Goal: Task Accomplishment & Management: Manage account settings

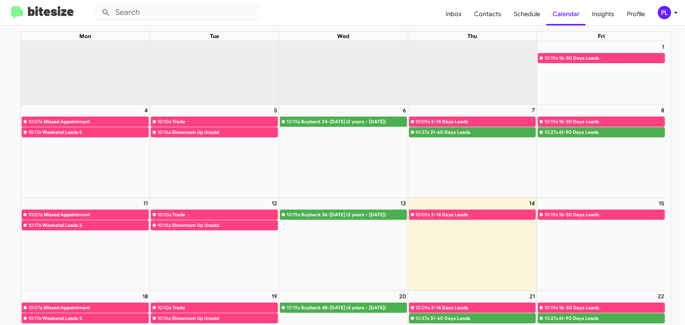
scroll to position [107, 0]
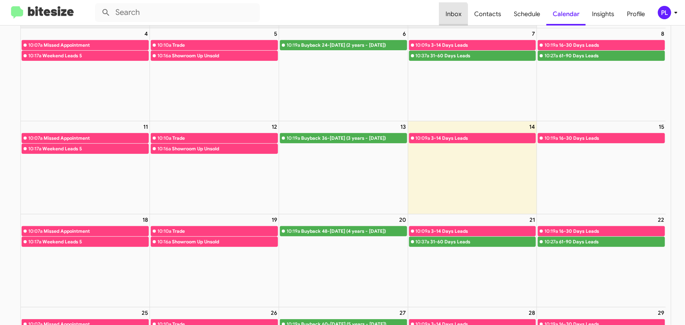
click at [452, 15] on span "Inbox" at bounding box center [453, 14] width 29 height 23
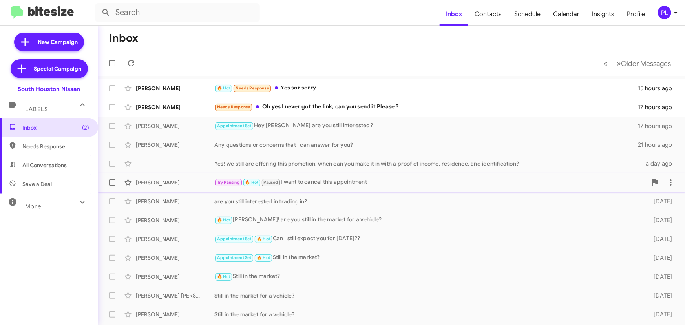
click at [328, 179] on div "Try Pausing 🔥 Hot Paused I want to cancel this appointment" at bounding box center [430, 182] width 433 height 9
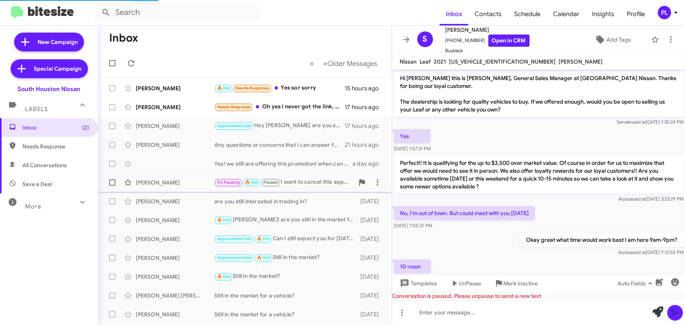
scroll to position [326, 0]
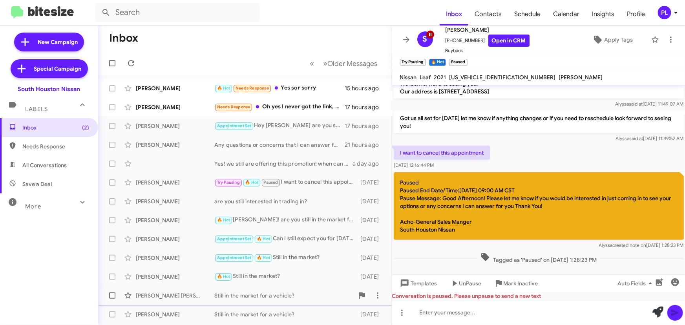
click at [285, 297] on div "Still in the market for a vehicle?" at bounding box center [284, 296] width 140 height 8
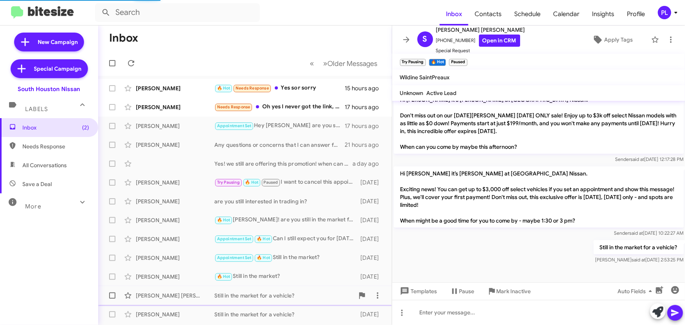
scroll to position [233, 0]
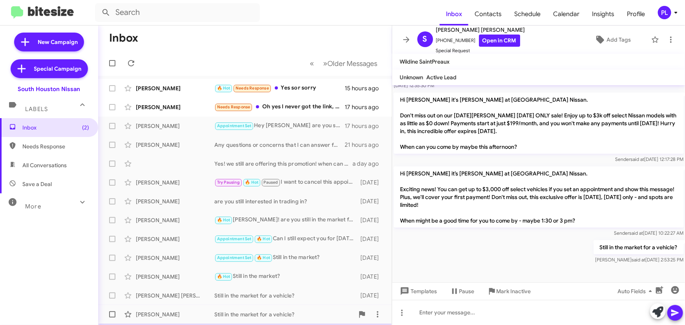
click at [271, 315] on div "Still in the market for a vehicle?" at bounding box center [284, 314] width 140 height 8
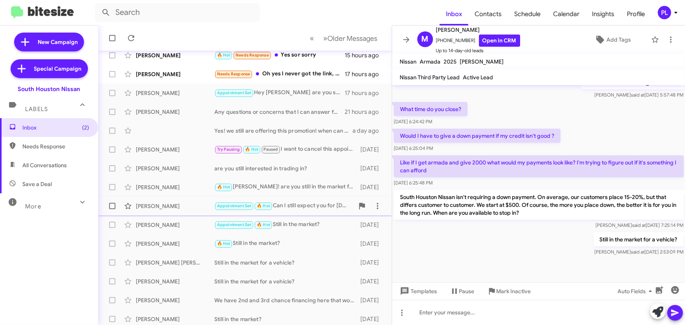
scroll to position [107, 0]
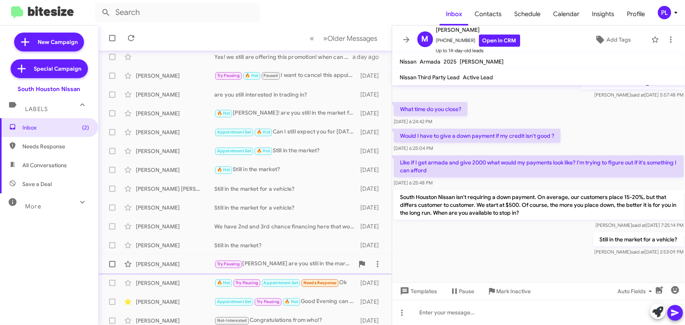
click at [279, 266] on div "Try Pausing [PERSON_NAME] are you still in the market?" at bounding box center [284, 263] width 140 height 9
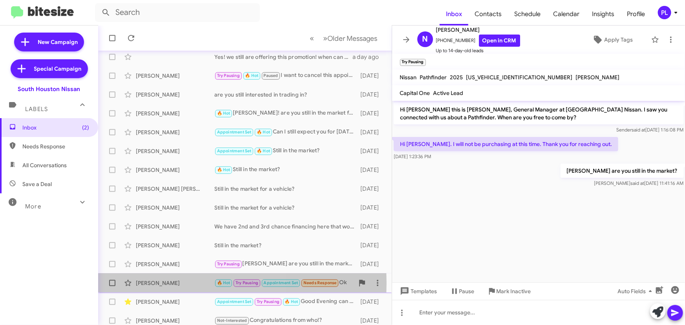
click at [186, 283] on div "[PERSON_NAME]" at bounding box center [175, 283] width 78 height 8
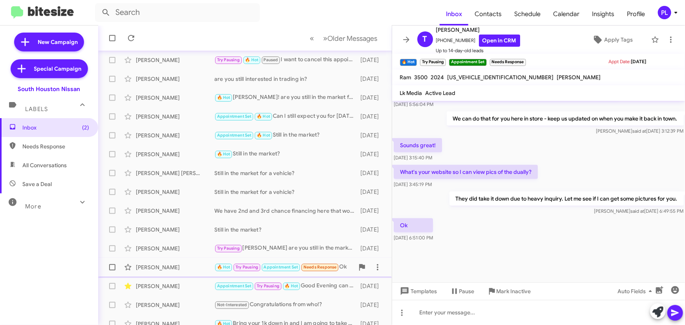
scroll to position [130, 0]
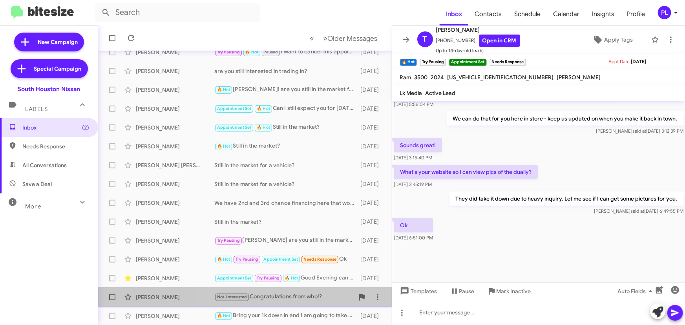
click at [272, 295] on div "Not-Interested Congratulations from who!?" at bounding box center [284, 296] width 140 height 9
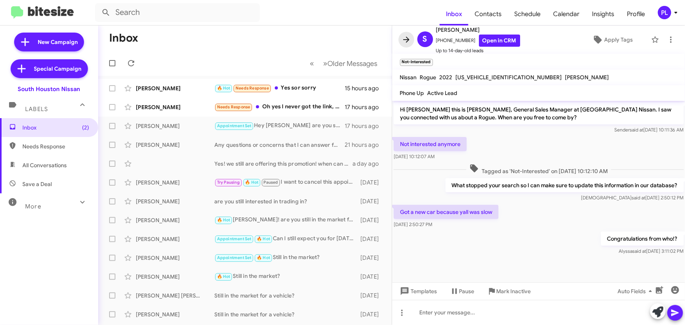
click at [406, 38] on icon at bounding box center [405, 39] width 9 height 9
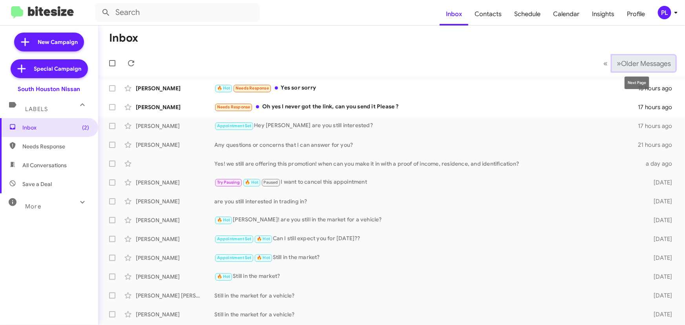
click at [654, 65] on span "Older Messages" at bounding box center [646, 63] width 50 height 9
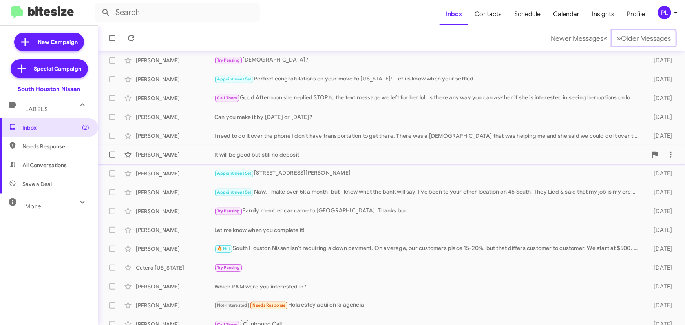
scroll to position [71, 0]
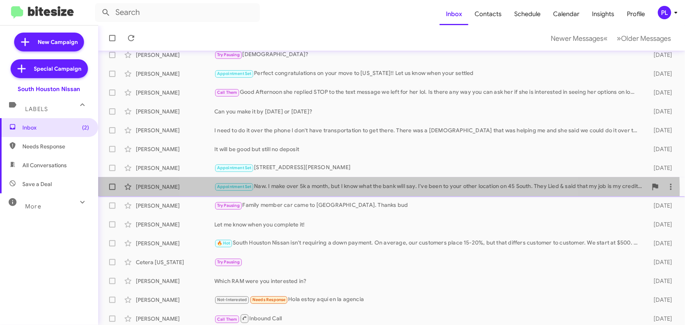
click at [379, 189] on div "Appointment Set Naw. I make over 5k a month, but I know what the bank will say.…" at bounding box center [430, 186] width 433 height 9
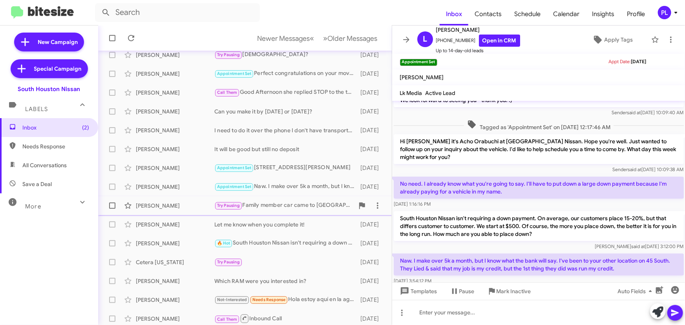
scroll to position [130, 0]
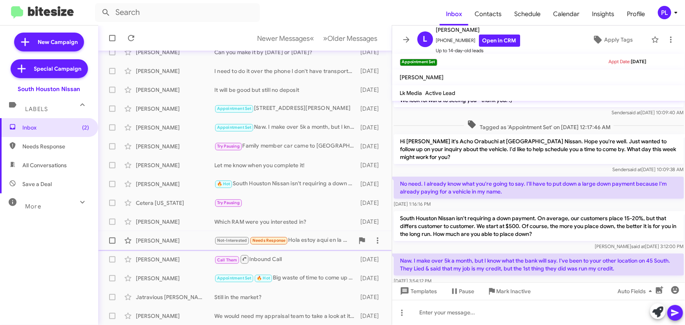
click at [298, 239] on div "Not-Interested Needs Response Hola estoy aquí en la agencia" at bounding box center [284, 240] width 140 height 9
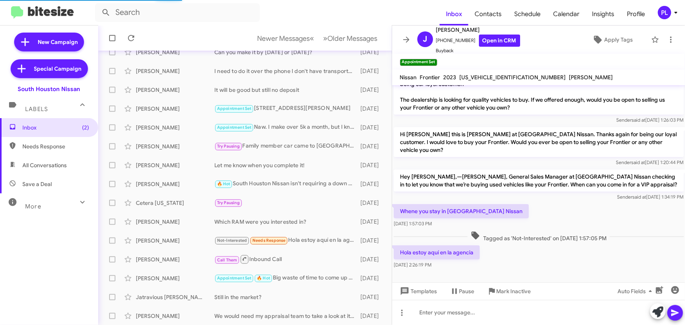
scroll to position [2, 0]
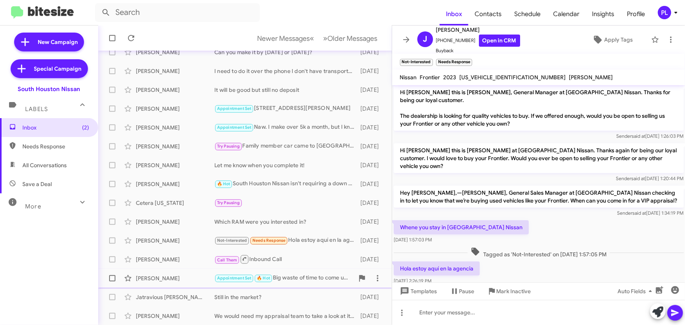
click at [292, 280] on div "Appointment Set 🔥 Hot Big waste of time to come up there again and you guys hav…" at bounding box center [284, 277] width 140 height 9
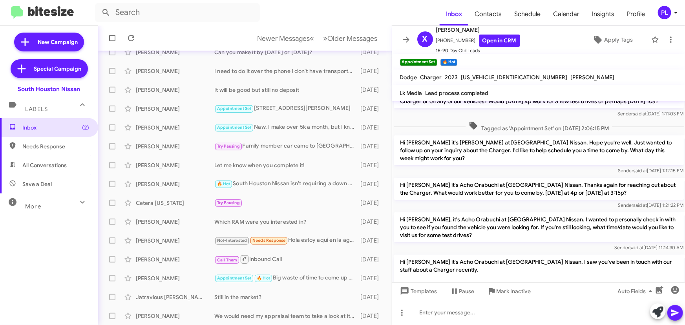
scroll to position [142, 0]
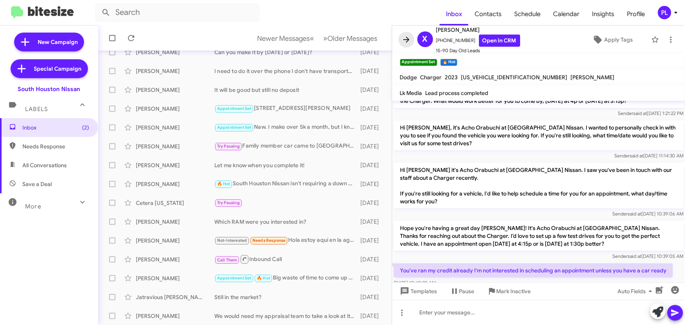
click at [400, 39] on span at bounding box center [406, 39] width 16 height 9
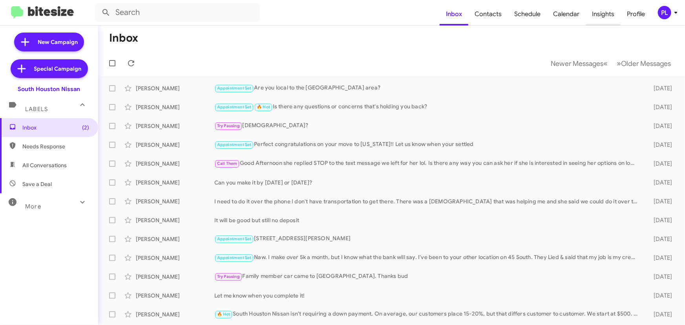
click at [604, 12] on span "Insights" at bounding box center [602, 14] width 35 height 23
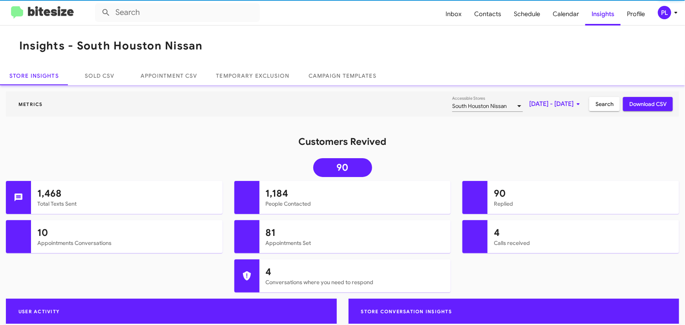
click at [529, 108] on span "[DATE] - [DATE]" at bounding box center [556, 104] width 54 height 14
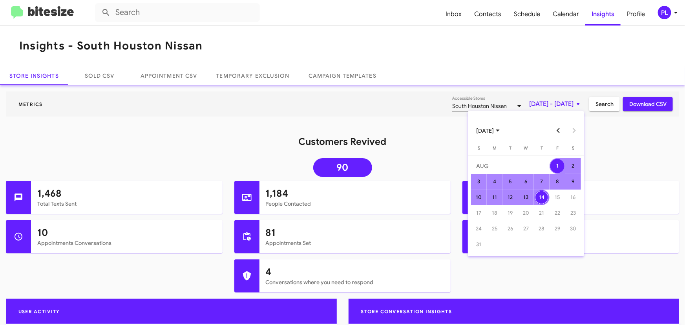
click at [560, 125] on button "Previous month" at bounding box center [558, 131] width 16 height 16
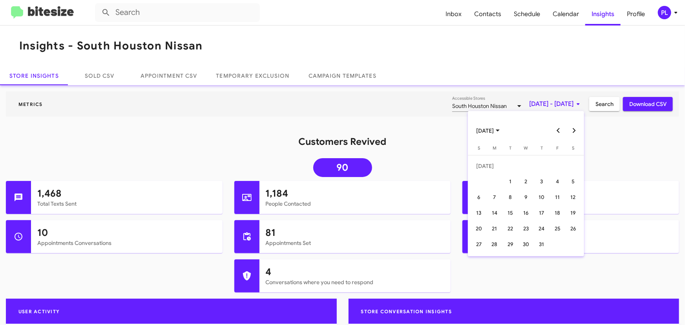
click at [560, 126] on button "Previous month" at bounding box center [558, 131] width 16 height 16
click at [508, 195] on div "10" at bounding box center [510, 197] width 14 height 14
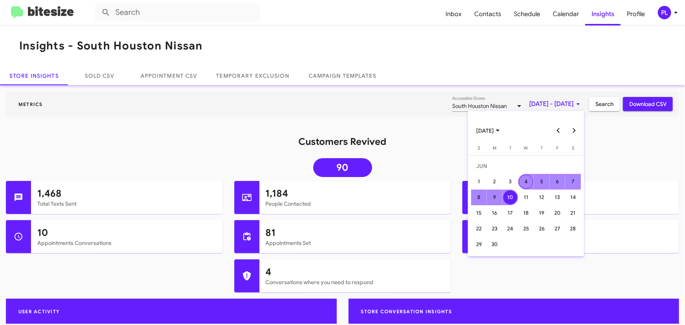
click at [577, 129] on button "Next month" at bounding box center [574, 131] width 16 height 16
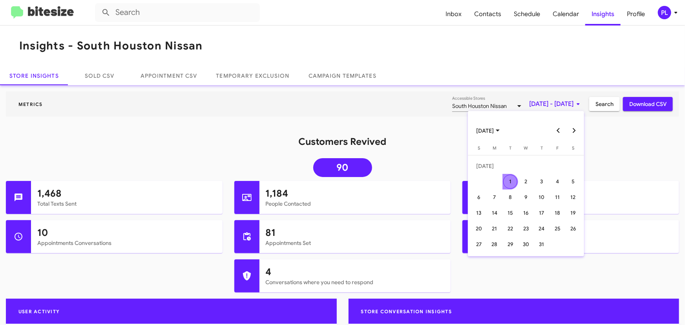
click at [577, 129] on button "Next month" at bounding box center [574, 131] width 16 height 16
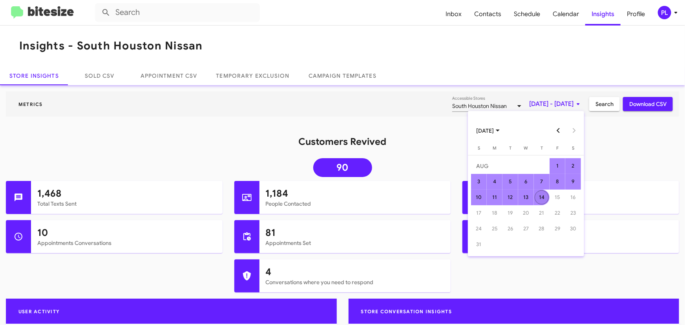
click at [542, 196] on div "14" at bounding box center [541, 197] width 14 height 14
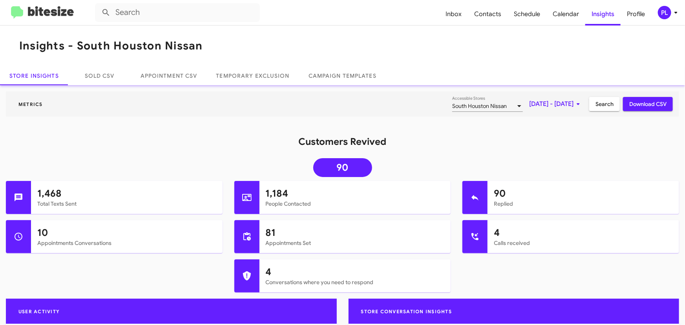
click at [598, 105] on span "Search" at bounding box center [604, 104] width 18 height 14
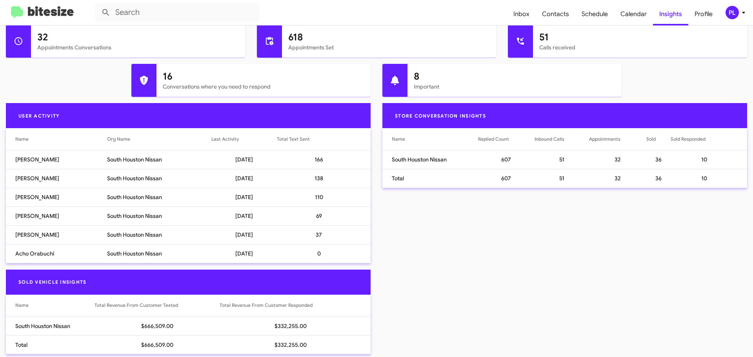
scroll to position [385, 0]
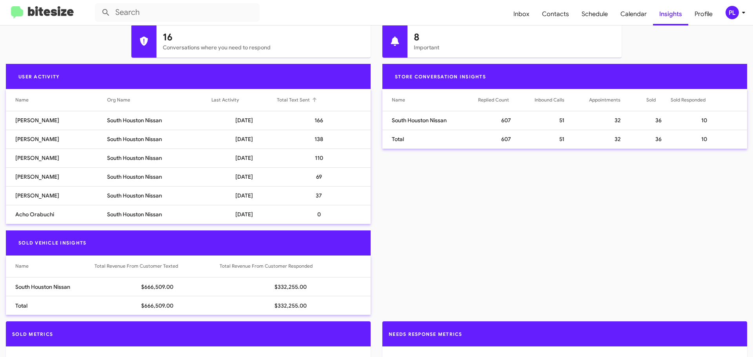
click at [314, 100] on div at bounding box center [314, 100] width 1 height 4
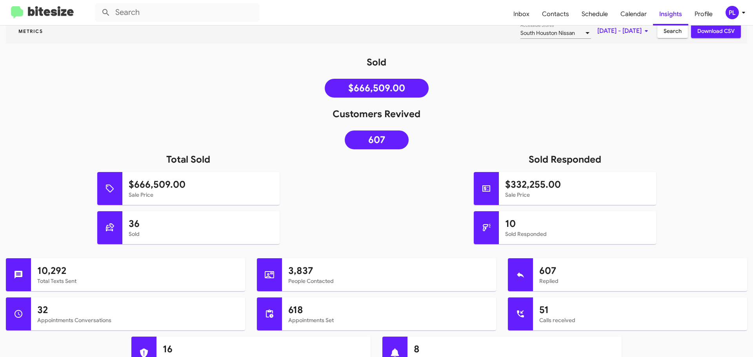
scroll to position [0, 0]
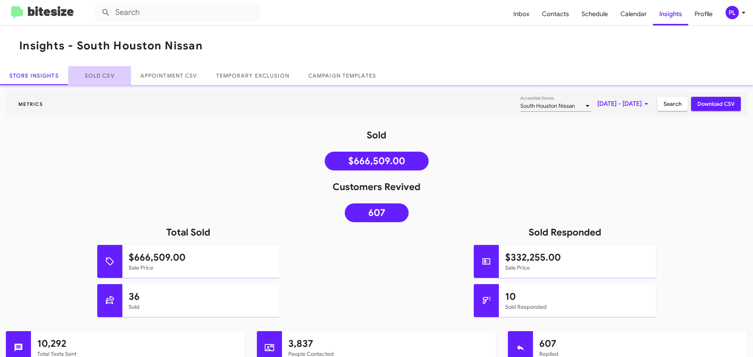
click at [89, 76] on link "Sold CSV" at bounding box center [99, 75] width 63 height 19
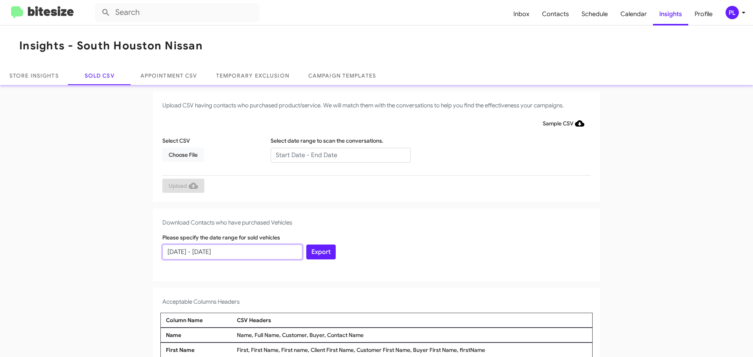
drag, startPoint x: 260, startPoint y: 252, endPoint x: 66, endPoint y: 235, distance: 194.9
click at [66, 235] on app-sold-csv "Upload CSV having contacts who purchased product/service. We will match them wi…" at bounding box center [376, 289] width 753 height 397
click at [186, 252] on input "[DATE] - [DATE]" at bounding box center [232, 252] width 140 height 15
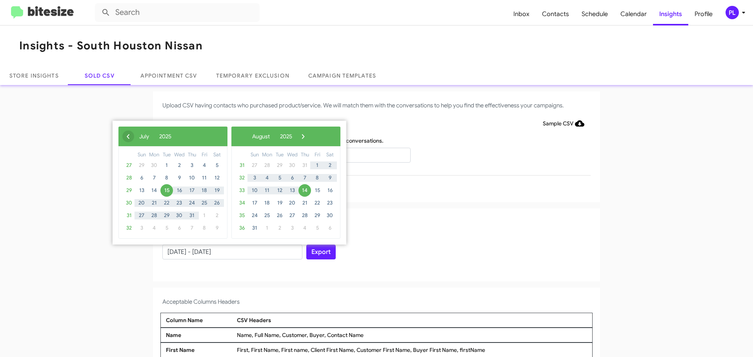
click at [128, 135] on span "‹" at bounding box center [128, 137] width 12 height 12
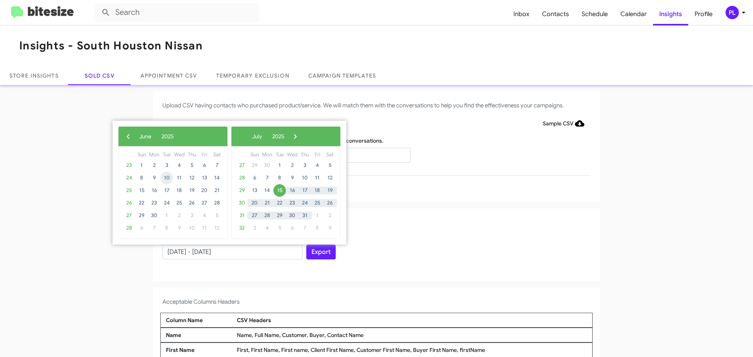
click at [165, 179] on span "10" at bounding box center [166, 178] width 13 height 13
click at [301, 136] on span "›" at bounding box center [296, 137] width 12 height 12
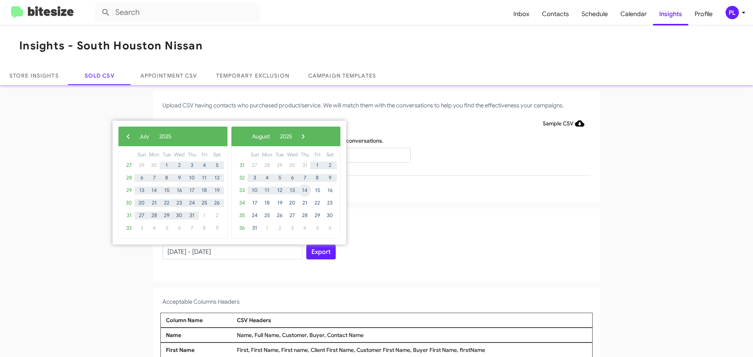
click at [307, 188] on span "14" at bounding box center [305, 190] width 13 height 13
type input "[DATE] - [DATE]"
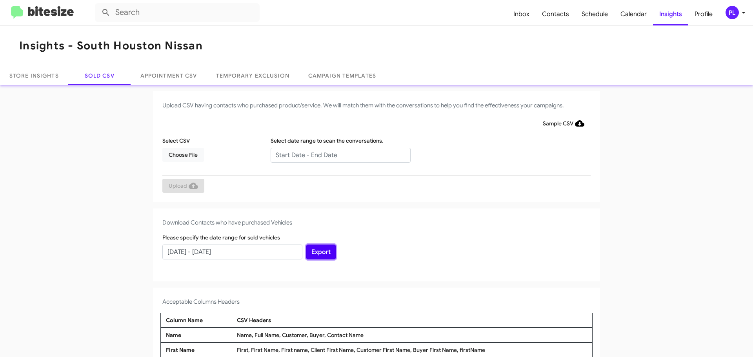
click at [323, 253] on button "Export" at bounding box center [320, 252] width 29 height 15
click at [327, 252] on button "Export" at bounding box center [320, 252] width 29 height 15
click at [684, 13] on icon at bounding box center [743, 12] width 9 height 9
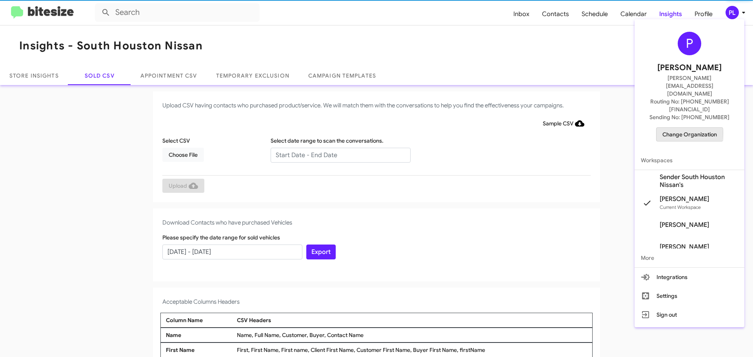
click at [680, 128] on span "Change Organization" at bounding box center [690, 134] width 55 height 13
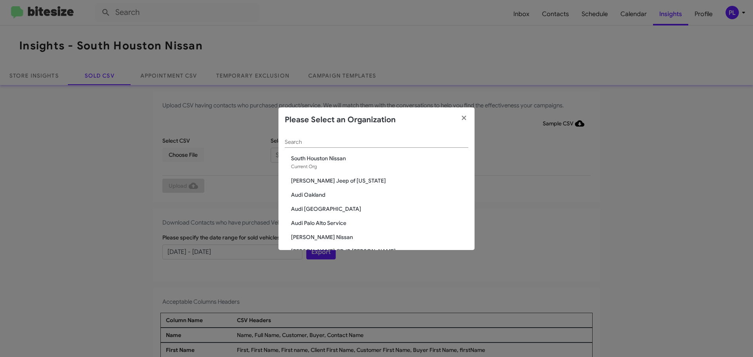
click at [371, 144] on input "Search" at bounding box center [377, 142] width 184 height 6
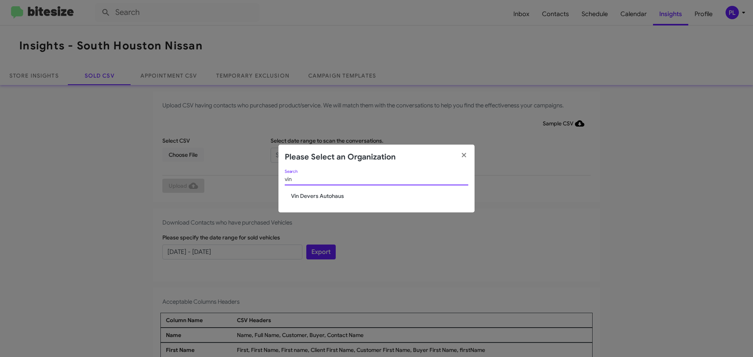
type input "vin"
click at [326, 199] on span "Vin Devers Autohaus" at bounding box center [379, 196] width 177 height 8
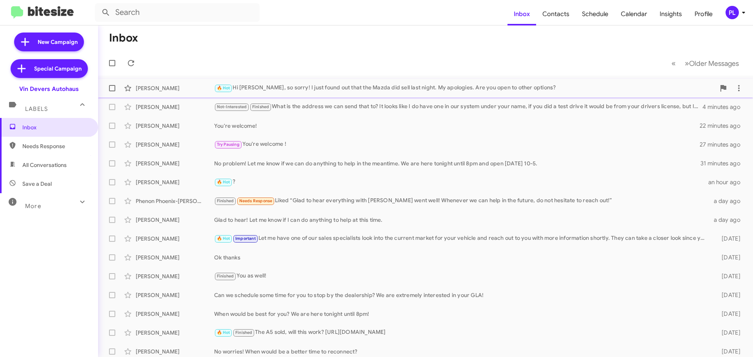
click at [423, 91] on div "🔥 Hot Hi Lateisha, so sorry! I just found out that the Mazda did sell last nigh…" at bounding box center [464, 88] width 501 height 9
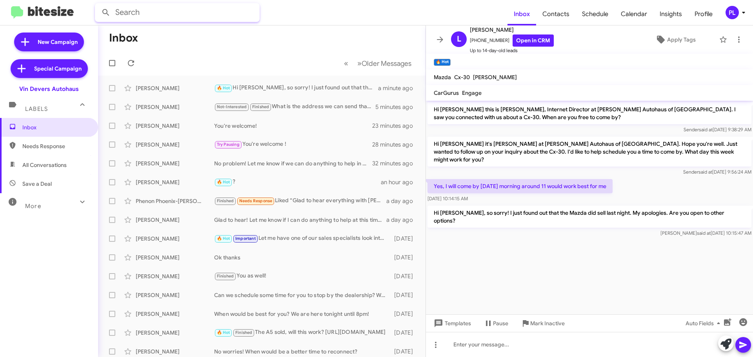
click at [172, 15] on input "text" at bounding box center [177, 12] width 165 height 19
type input "lacy"
click at [98, 5] on button at bounding box center [106, 13] width 16 height 16
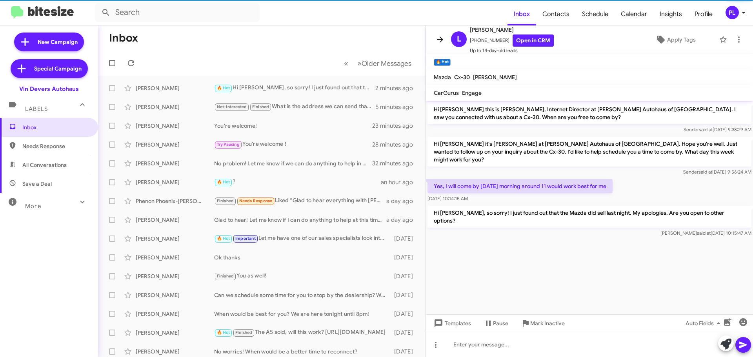
click at [440, 40] on icon at bounding box center [440, 39] width 6 height 6
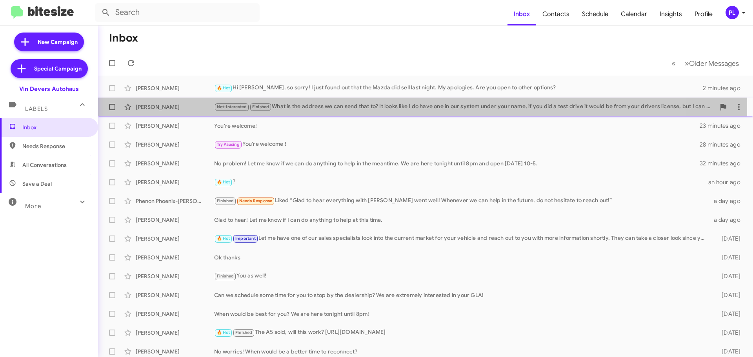
click at [318, 109] on div "Not-Interested Finished What is the address we can send that to? It looks like …" at bounding box center [464, 106] width 501 height 9
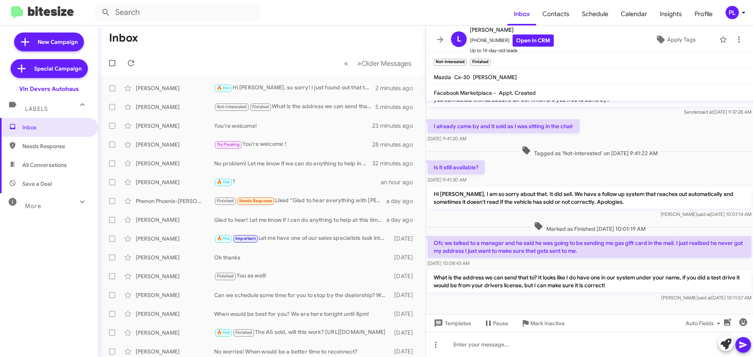
scroll to position [22, 0]
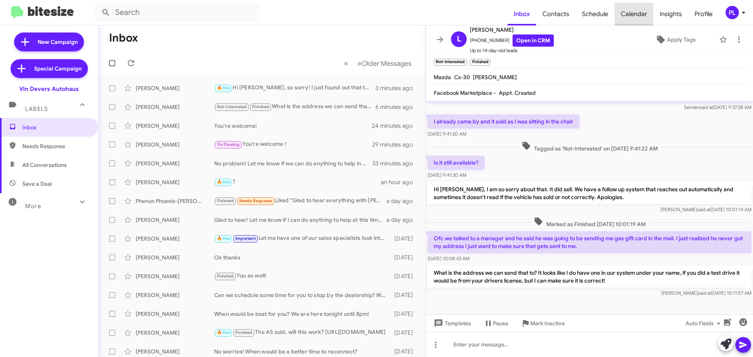
click at [629, 13] on span "Calendar" at bounding box center [634, 14] width 39 height 23
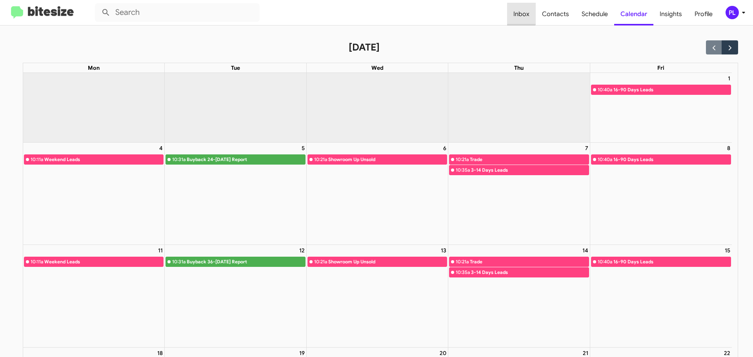
click at [521, 11] on span "Inbox" at bounding box center [521, 14] width 29 height 23
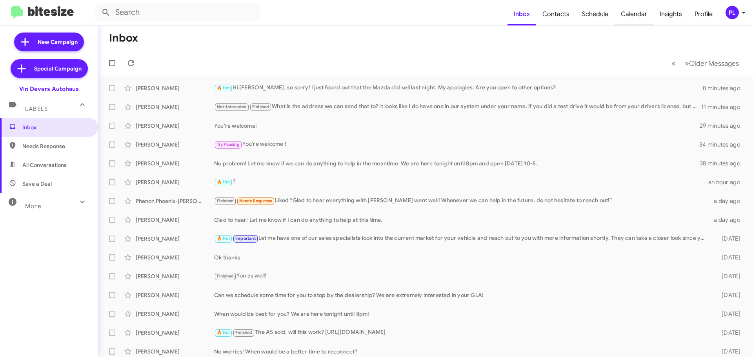
click at [640, 18] on span "Calendar" at bounding box center [634, 14] width 39 height 23
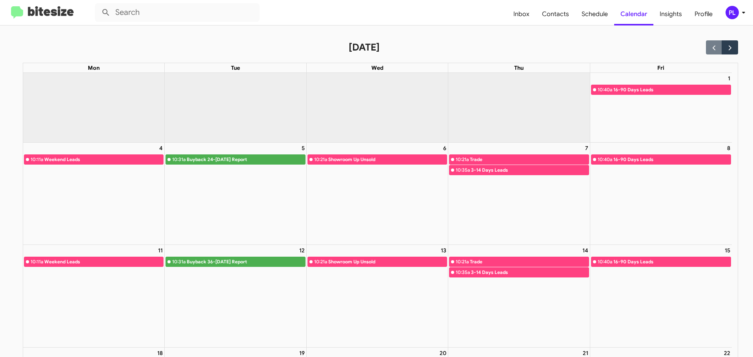
scroll to position [78, 0]
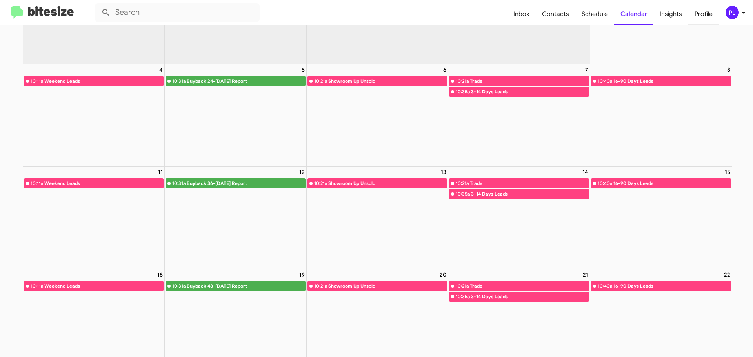
click at [703, 11] on span "Profile" at bounding box center [704, 14] width 31 height 23
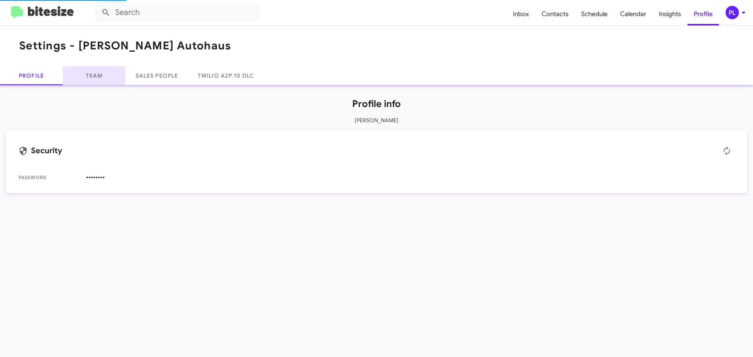
click at [78, 77] on link "Team" at bounding box center [94, 75] width 63 height 19
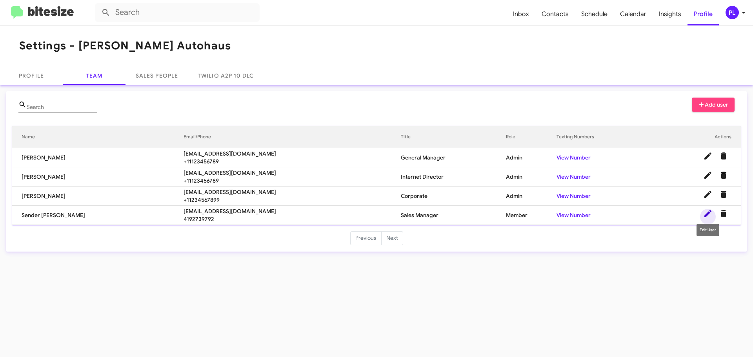
click at [704, 212] on icon at bounding box center [708, 213] width 9 height 9
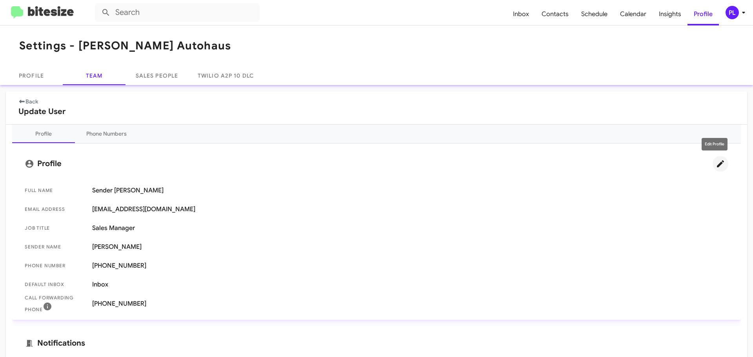
click at [716, 162] on icon at bounding box center [720, 163] width 9 height 9
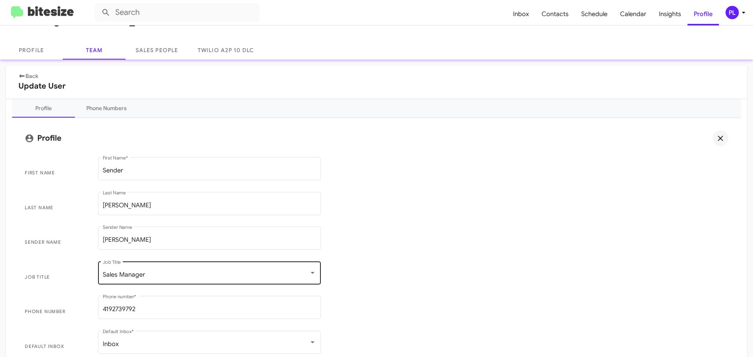
scroll to position [39, 0]
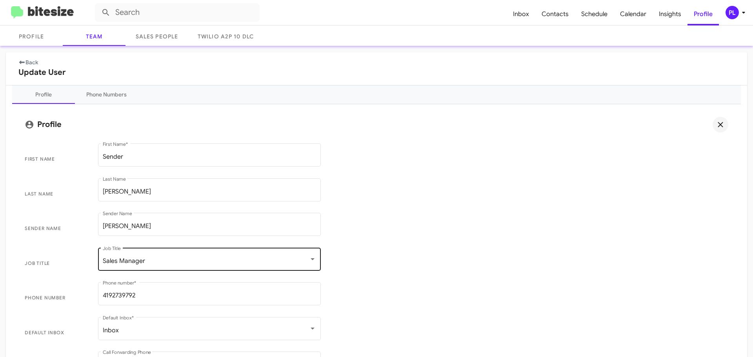
click at [175, 261] on div "Sales Manager" at bounding box center [206, 261] width 206 height 7
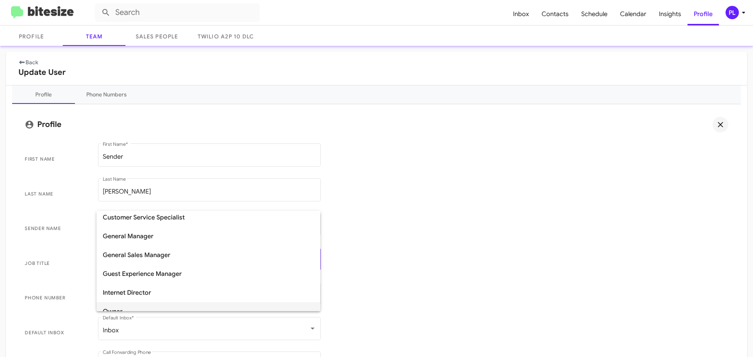
scroll to position [83, 0]
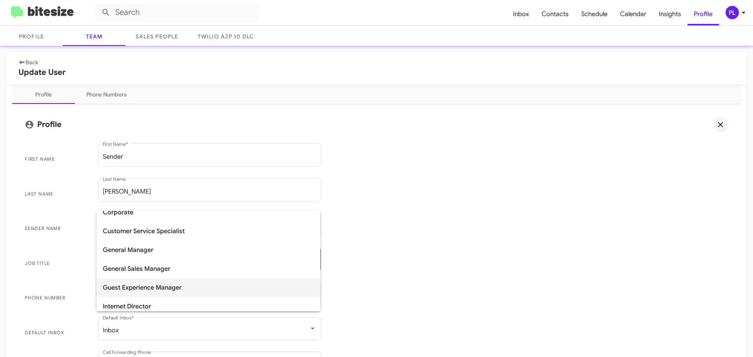
click at [151, 285] on span "Guest Experience Manager" at bounding box center [208, 288] width 211 height 19
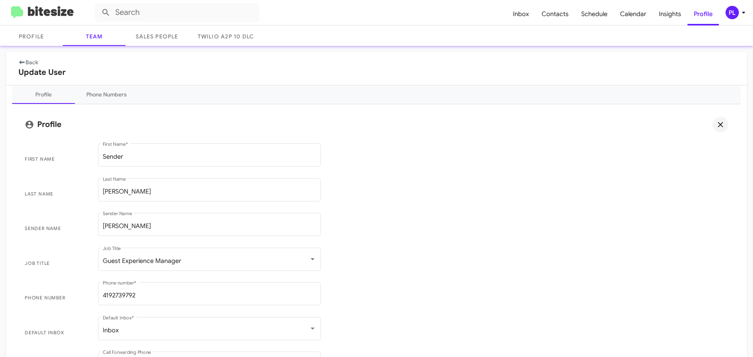
click at [476, 283] on span "Phone number 4192739792 Phone number *" at bounding box center [376, 298] width 716 height 35
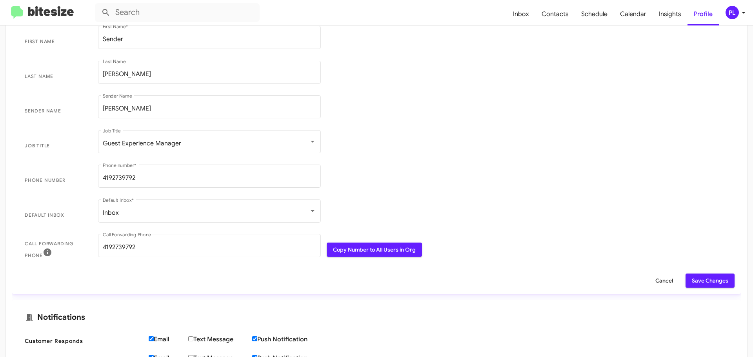
scroll to position [235, 0]
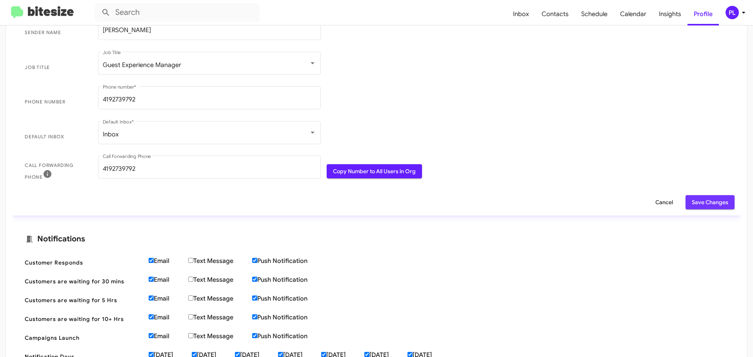
click at [705, 203] on span "Save Changes" at bounding box center [710, 202] width 36 height 14
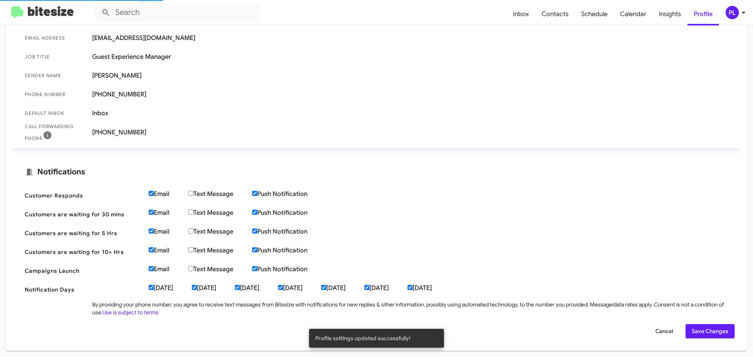
scroll to position [171, 0]
click at [524, 13] on span "Inbox" at bounding box center [521, 14] width 29 height 23
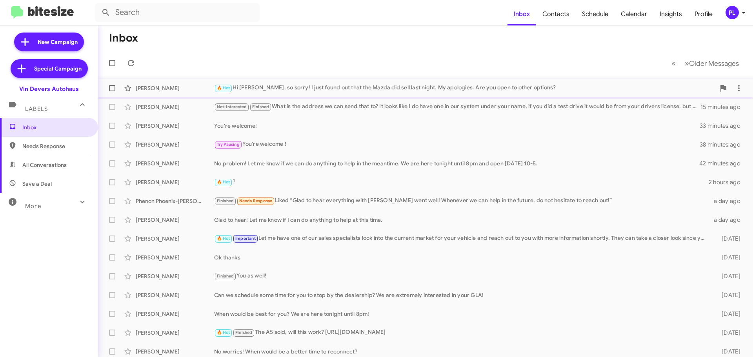
click at [365, 89] on div "🔥 Hot Hi Lateisha, so sorry! I just found out that the Mazda did sell last nigh…" at bounding box center [464, 88] width 501 height 9
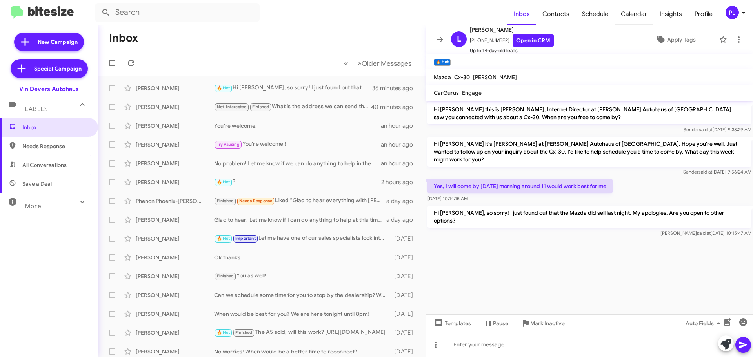
click at [627, 13] on span "Calendar" at bounding box center [634, 14] width 39 height 23
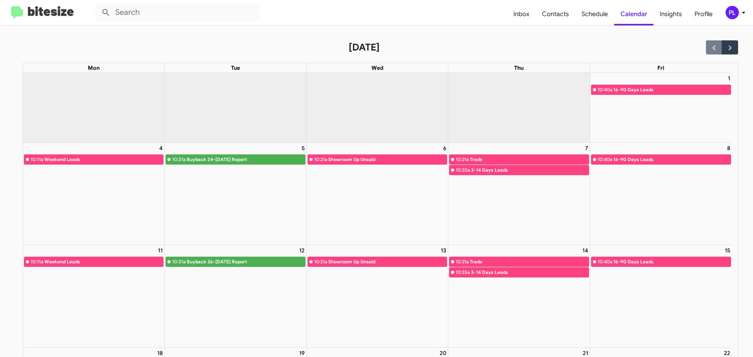
click at [744, 9] on icon at bounding box center [743, 12] width 9 height 9
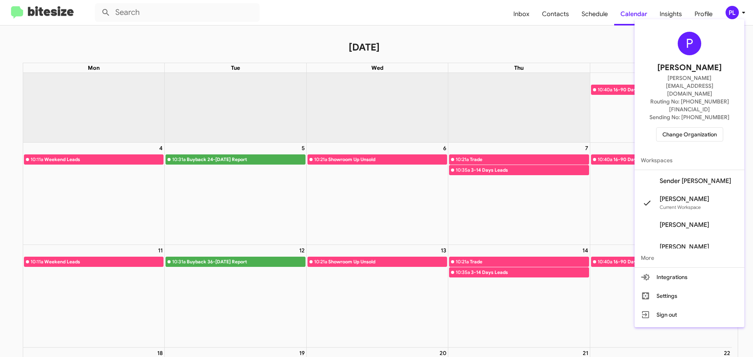
click at [696, 128] on button "Change Organization" at bounding box center [689, 135] width 67 height 14
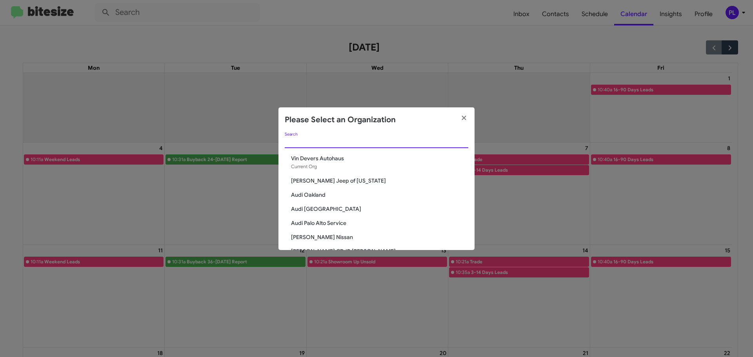
click at [338, 145] on input "Search" at bounding box center [377, 142] width 184 height 6
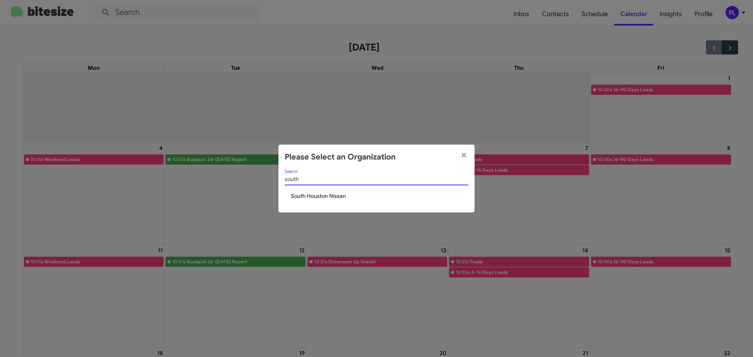
type input "south"
click at [323, 199] on span "South Houston Nissan" at bounding box center [379, 196] width 177 height 8
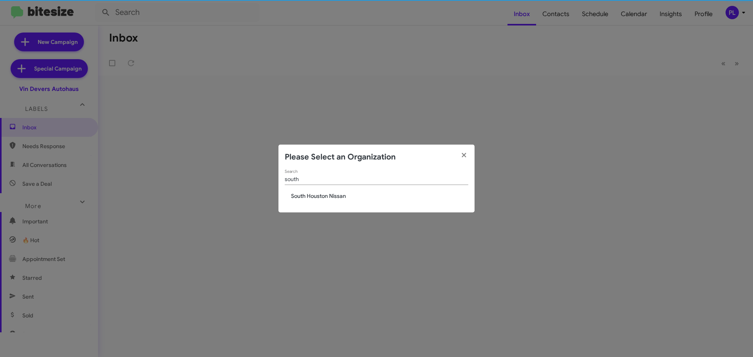
click at [327, 193] on span "South Houston Nissan" at bounding box center [379, 196] width 177 height 8
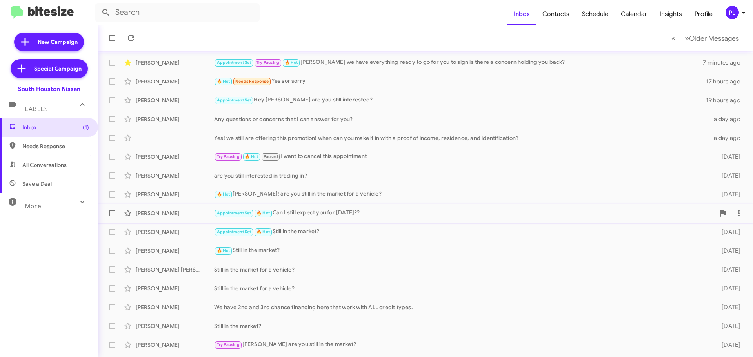
scroll to position [98, 0]
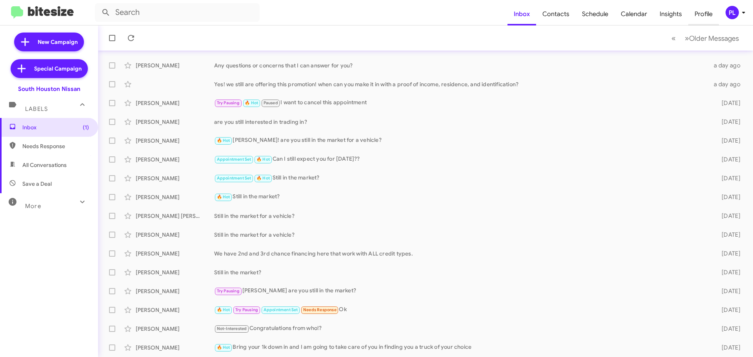
click at [707, 12] on span "Profile" at bounding box center [704, 14] width 31 height 23
click at [670, 15] on span "Insights" at bounding box center [671, 14] width 35 height 23
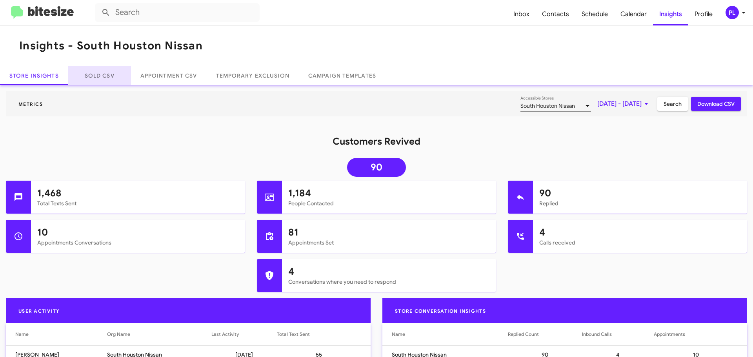
click at [104, 77] on link "Sold CSV" at bounding box center [99, 75] width 63 height 19
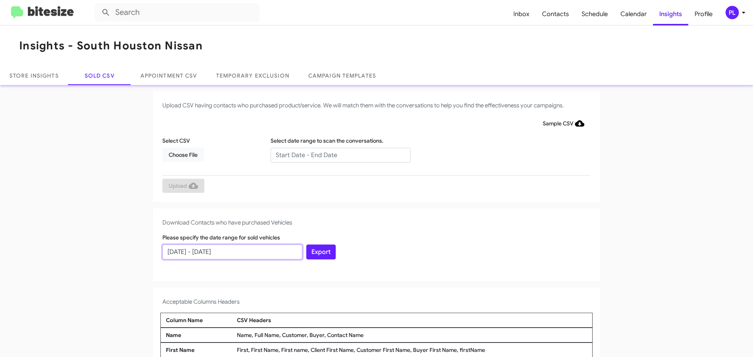
click at [238, 252] on input "[DATE] - [DATE]" at bounding box center [232, 252] width 140 height 15
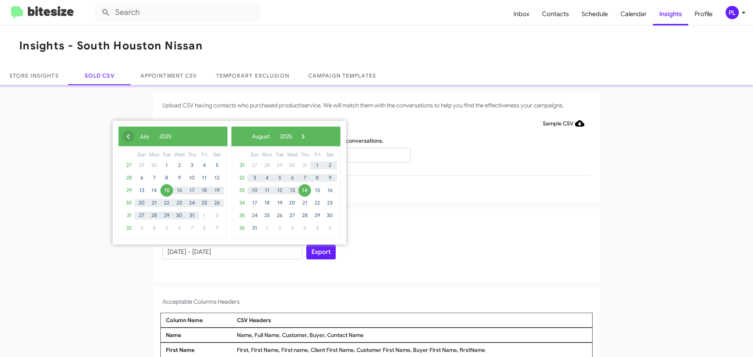
click at [126, 137] on span "‹" at bounding box center [128, 137] width 12 height 12
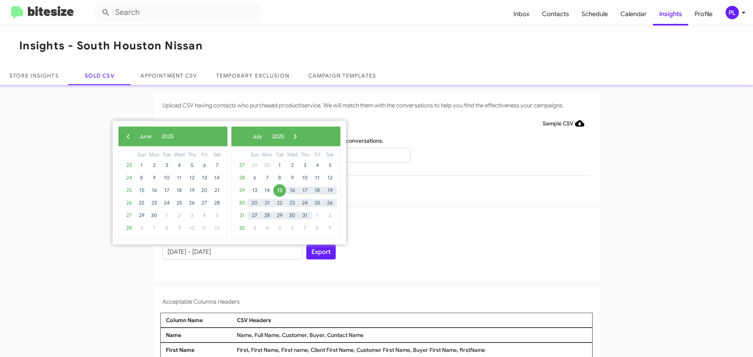
click at [126, 137] on span "‹" at bounding box center [128, 137] width 12 height 12
click at [126, 138] on span "‹" at bounding box center [128, 137] width 12 height 12
click at [190, 180] on span "10" at bounding box center [192, 178] width 13 height 13
click at [302, 137] on span "›" at bounding box center [296, 137] width 12 height 12
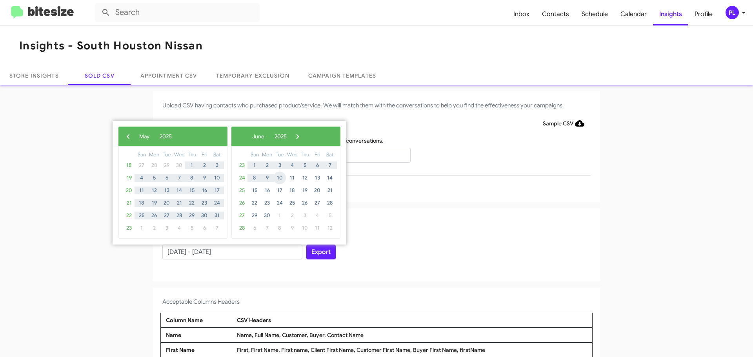
click at [280, 177] on span "10" at bounding box center [279, 178] width 13 height 13
type input "04/10/2025 - 06/10/2025"
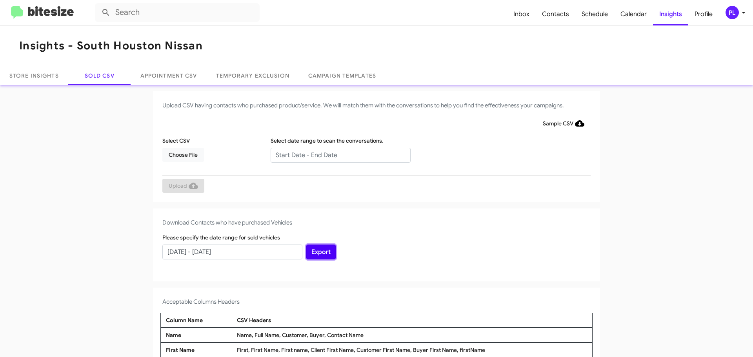
click at [328, 254] on button "Export" at bounding box center [320, 252] width 29 height 15
click at [111, 140] on app-sold-csv "Upload CSV having contacts who purchased product/service. We will match them wi…" at bounding box center [376, 289] width 753 height 397
click at [529, 10] on span "Inbox" at bounding box center [521, 14] width 29 height 23
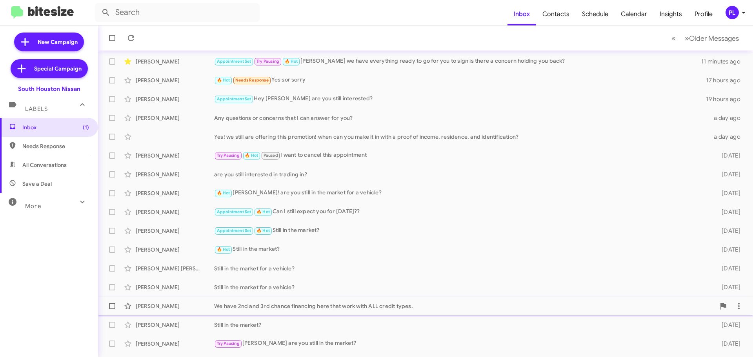
scroll to position [98, 0]
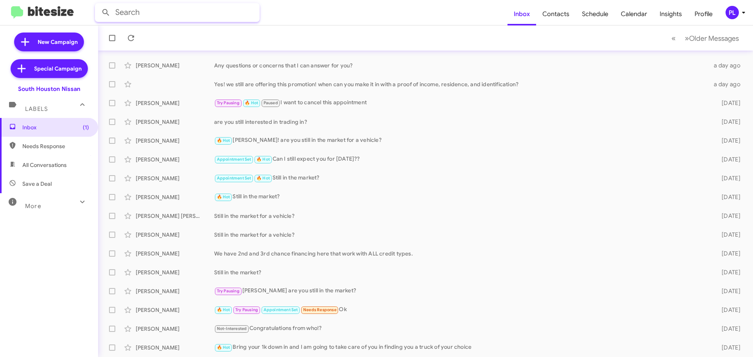
click at [121, 9] on input "text" at bounding box center [177, 12] width 165 height 19
click at [98, 5] on button at bounding box center [106, 13] width 16 height 16
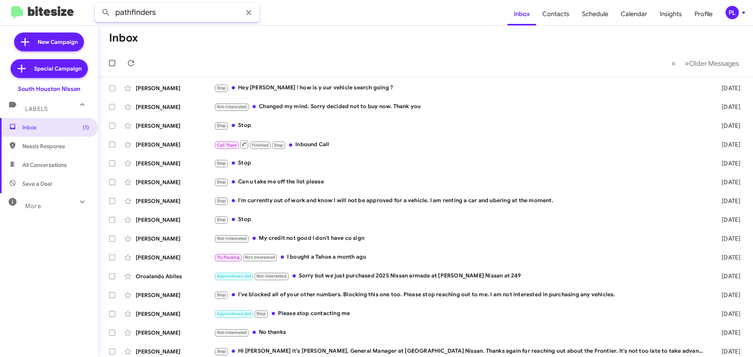
drag, startPoint x: 171, startPoint y: 11, endPoint x: 33, endPoint y: 1, distance: 137.7
click at [39, 2] on mat-toolbar "pathfinders Inbox Contacts Schedule Calendar Insights Profile PL" at bounding box center [376, 12] width 753 height 25
type input "popular"
click at [98, 5] on button at bounding box center [106, 13] width 16 height 16
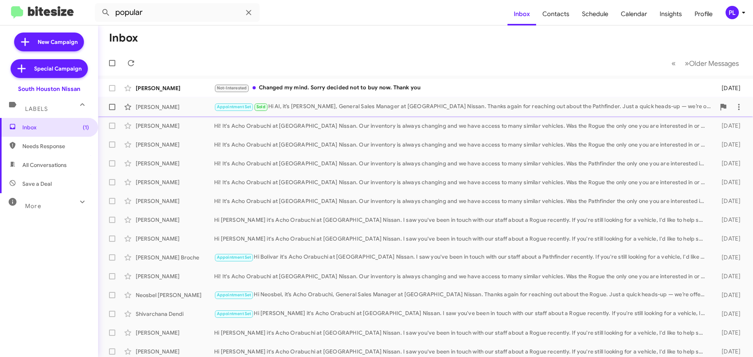
click at [420, 102] on div "Al Boud Appointment Set Sold Hi Al, it’s Acho Orabuchi, General Sales Manager a…" at bounding box center [425, 107] width 643 height 16
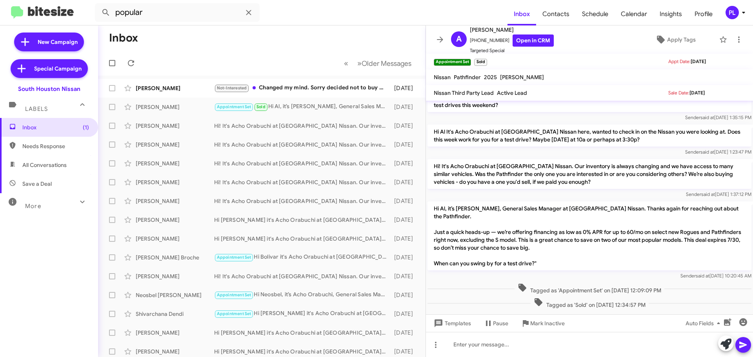
scroll to position [182, 0]
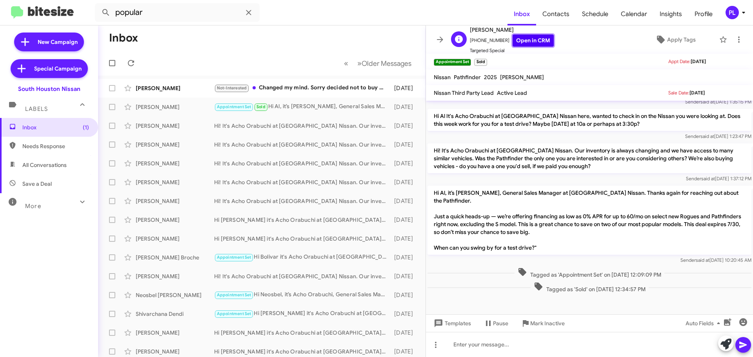
click at [516, 40] on link "Open in CRM" at bounding box center [533, 41] width 41 height 12
